Goal: Book appointment/travel/reservation

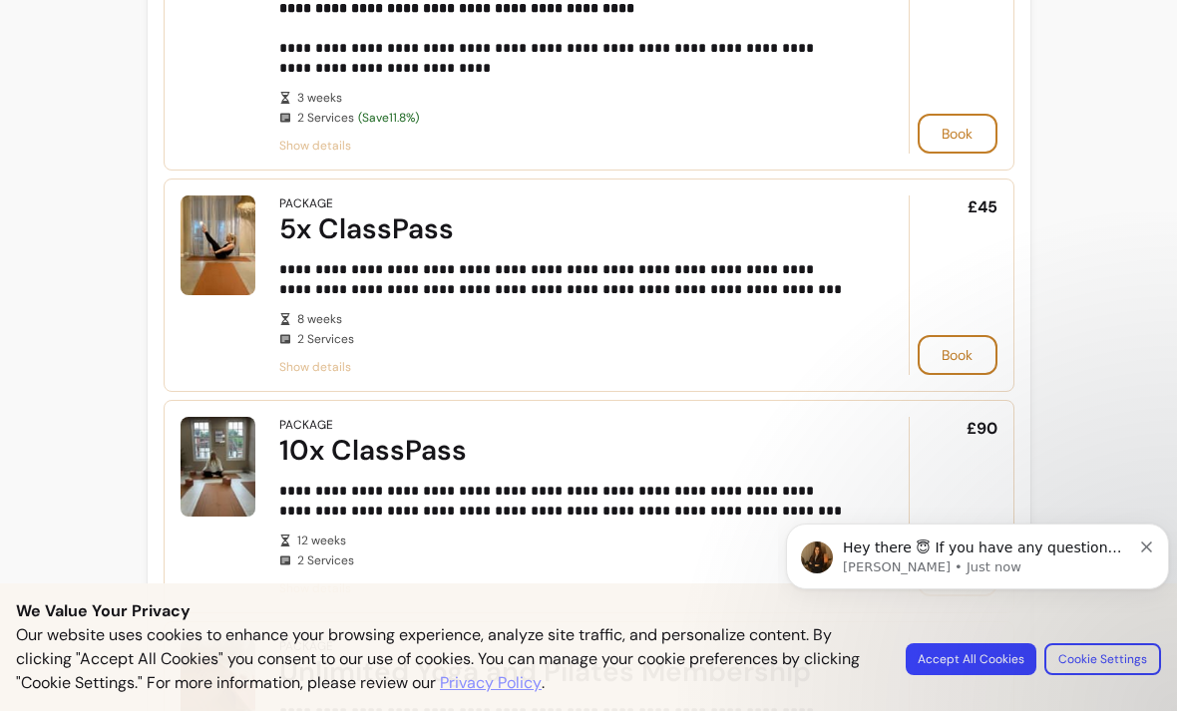
click at [305, 370] on span "Show details" at bounding box center [566, 367] width 574 height 16
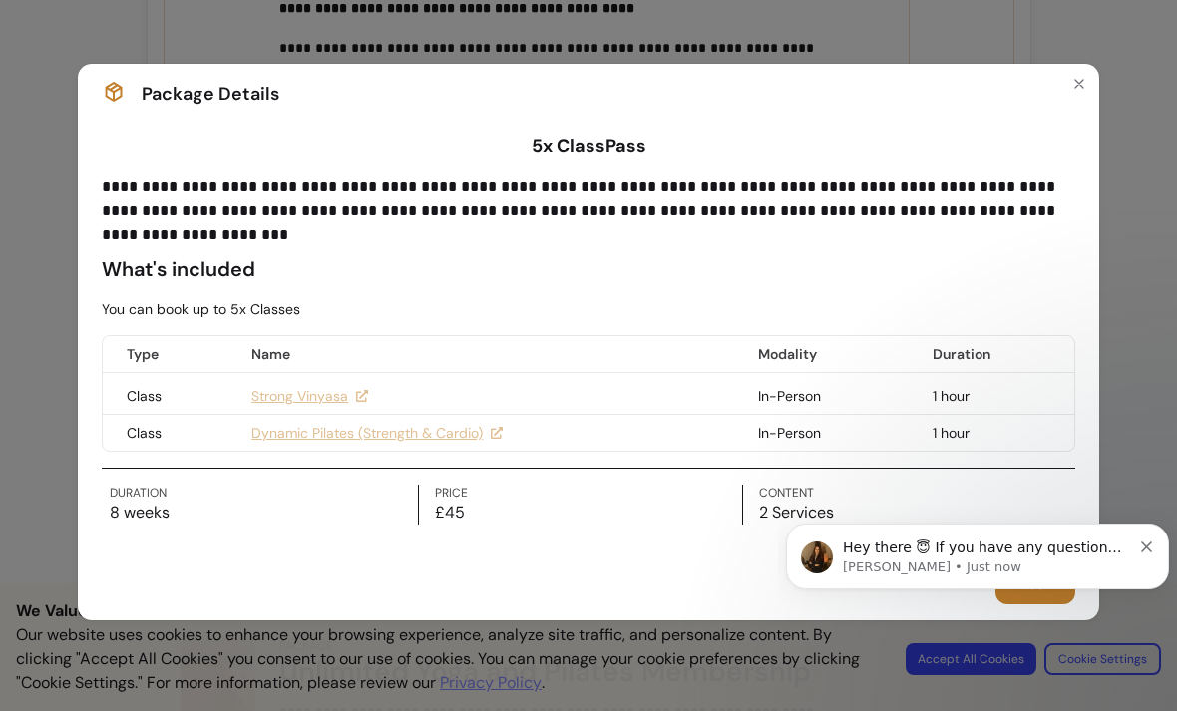
click at [1143, 547] on icon "Dismiss notification" at bounding box center [1146, 547] width 11 height 11
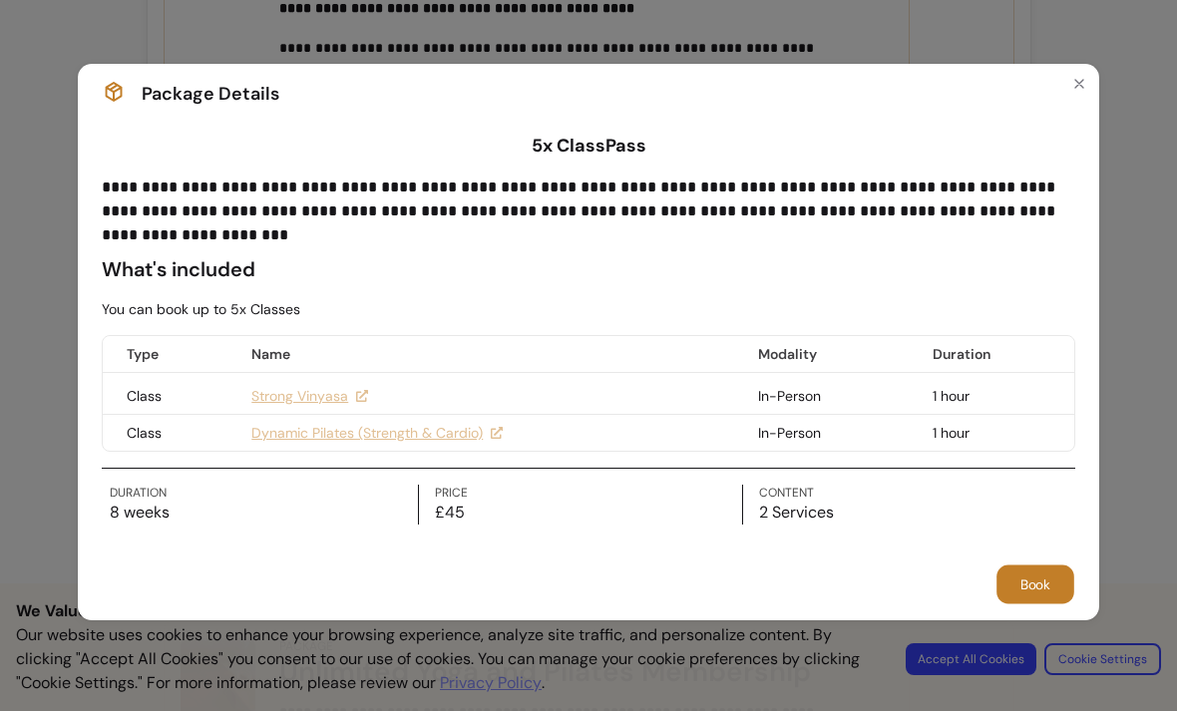
click at [1037, 592] on button "Book" at bounding box center [1036, 585] width 78 height 39
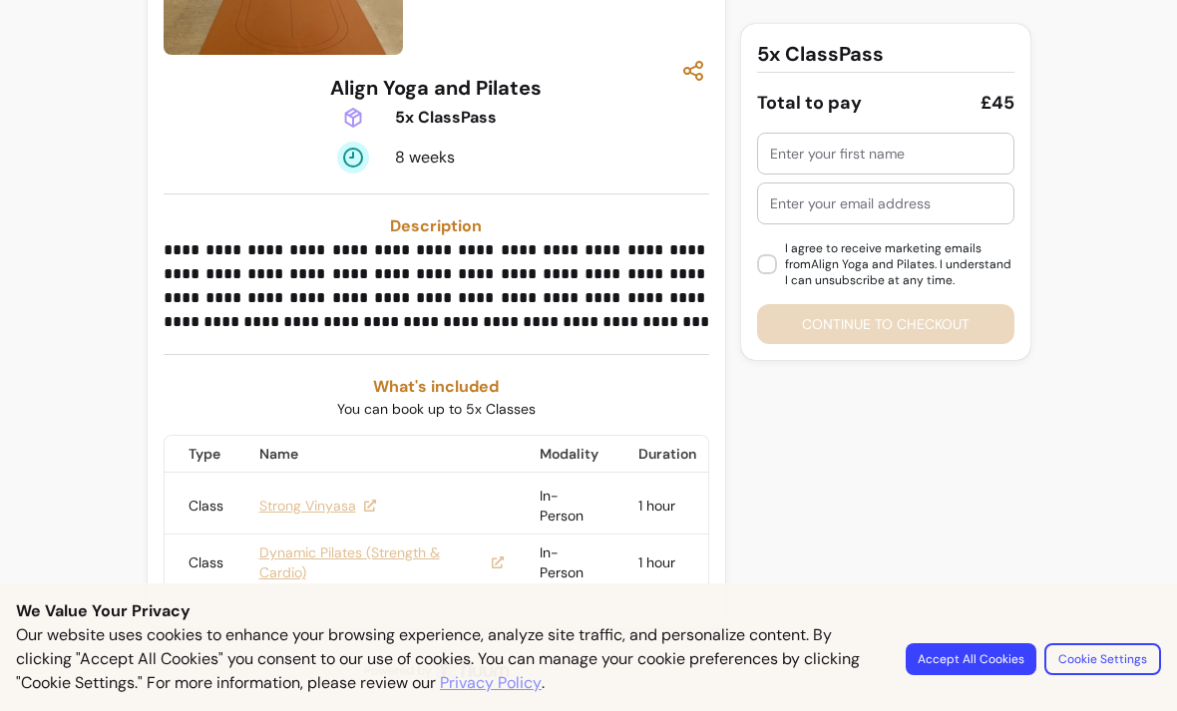
scroll to position [296, 0]
click at [1089, 650] on button "Cookie Settings" at bounding box center [1102, 658] width 113 height 31
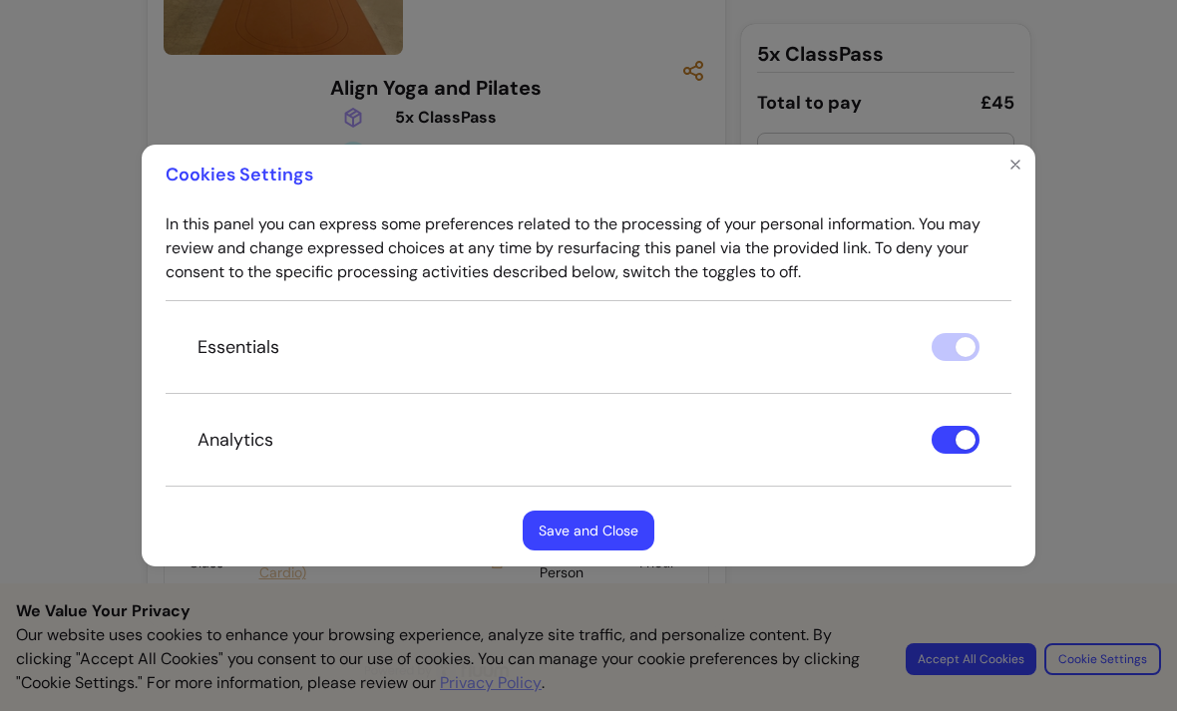
click at [955, 339] on div "Essentials" at bounding box center [589, 347] width 846 height 94
click at [973, 345] on div "Essentials" at bounding box center [589, 347] width 846 height 94
click at [980, 371] on div "Essentials" at bounding box center [589, 347] width 846 height 94
click at [617, 530] on button "Save and Close" at bounding box center [589, 531] width 132 height 40
